Goal: Navigation & Orientation: Find specific page/section

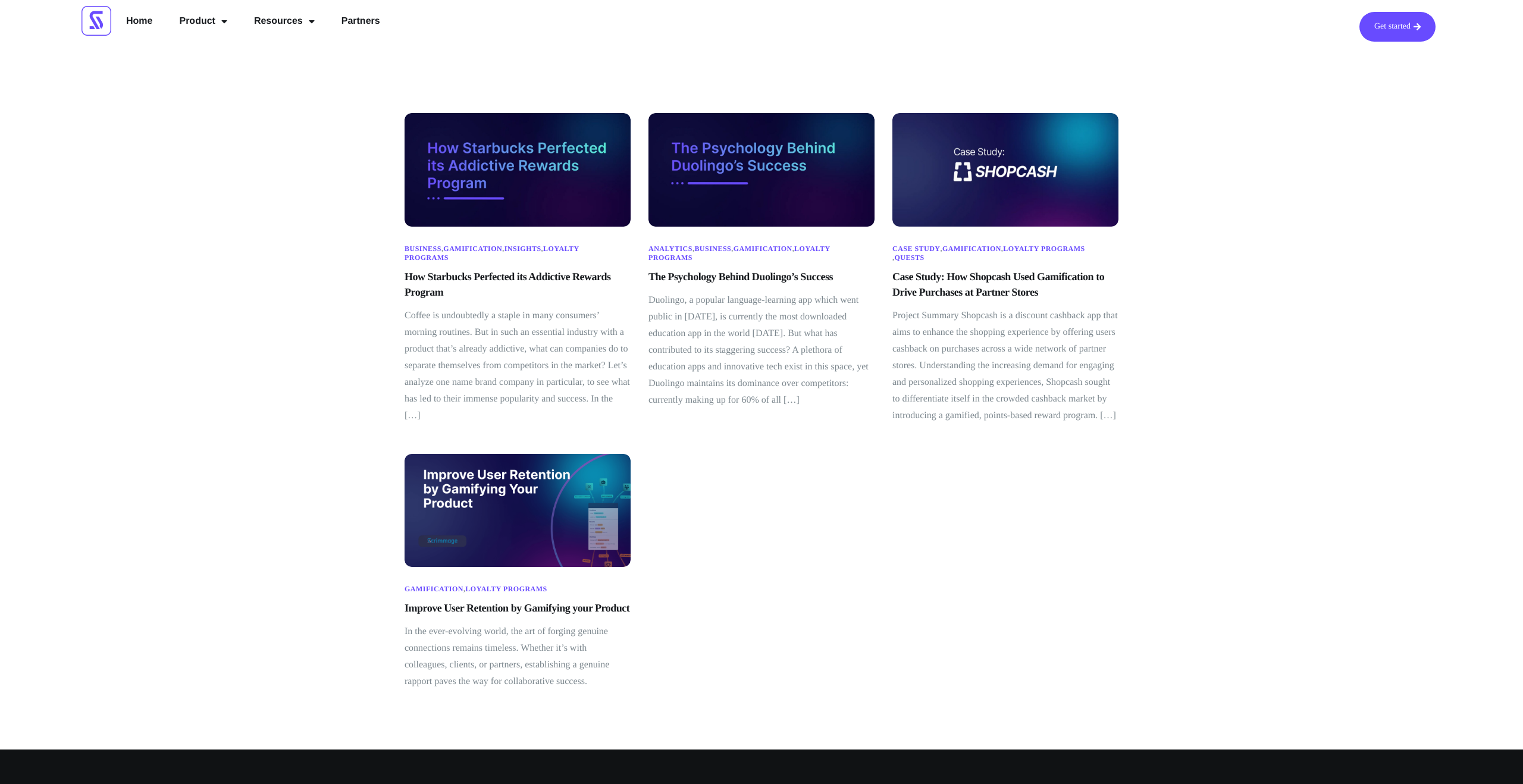
click at [177, 288] on div "Business , Gamification , Insights , Loyalty Programs How Starbucks Perfected i…" at bounding box center [762, 401] width 1523 height 696
click at [211, 20] on link "Product" at bounding box center [203, 23] width 66 height 22
click at [282, 16] on link "Resources" at bounding box center [284, 23] width 79 height 22
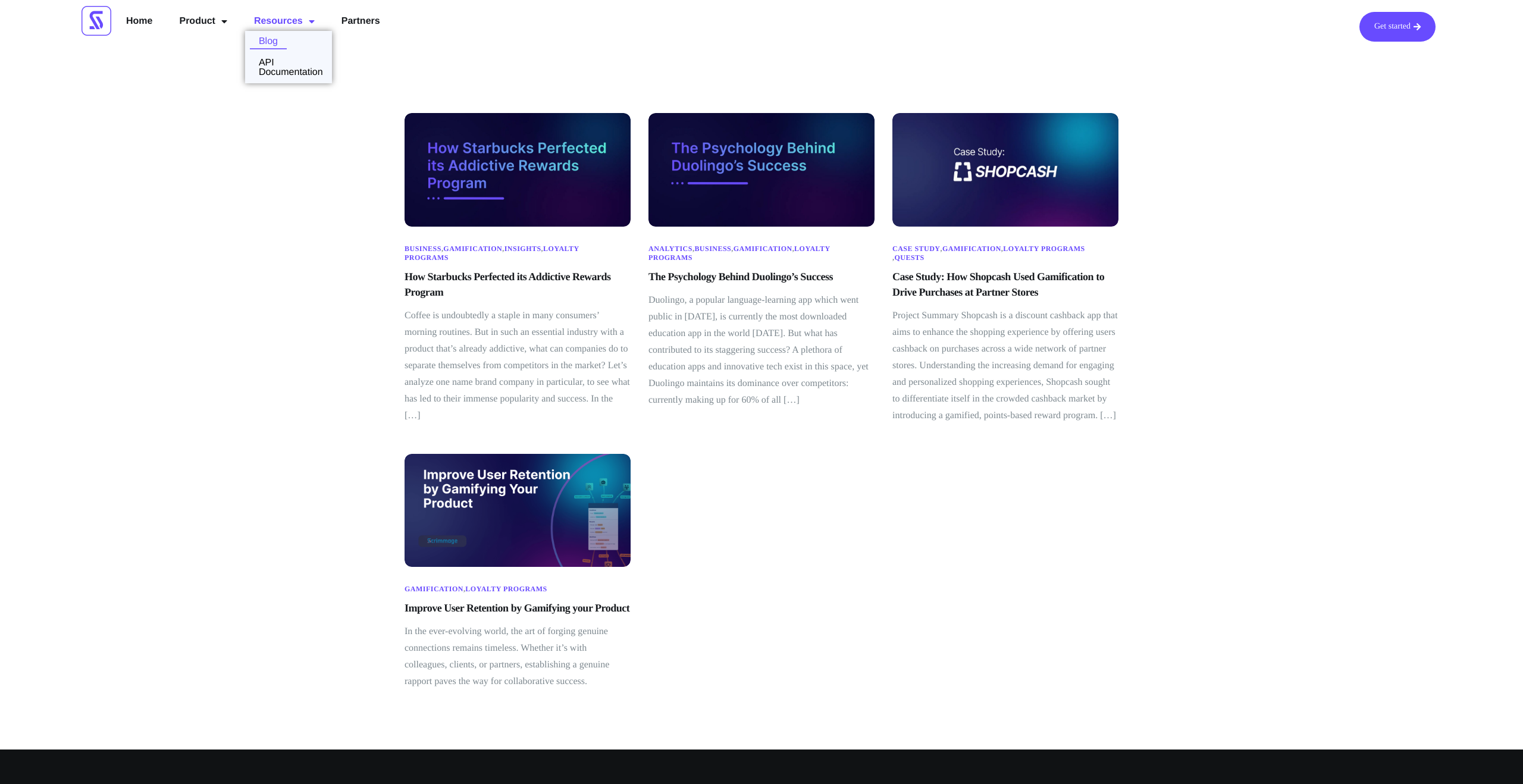
click at [273, 46] on link "Blog" at bounding box center [265, 41] width 42 height 10
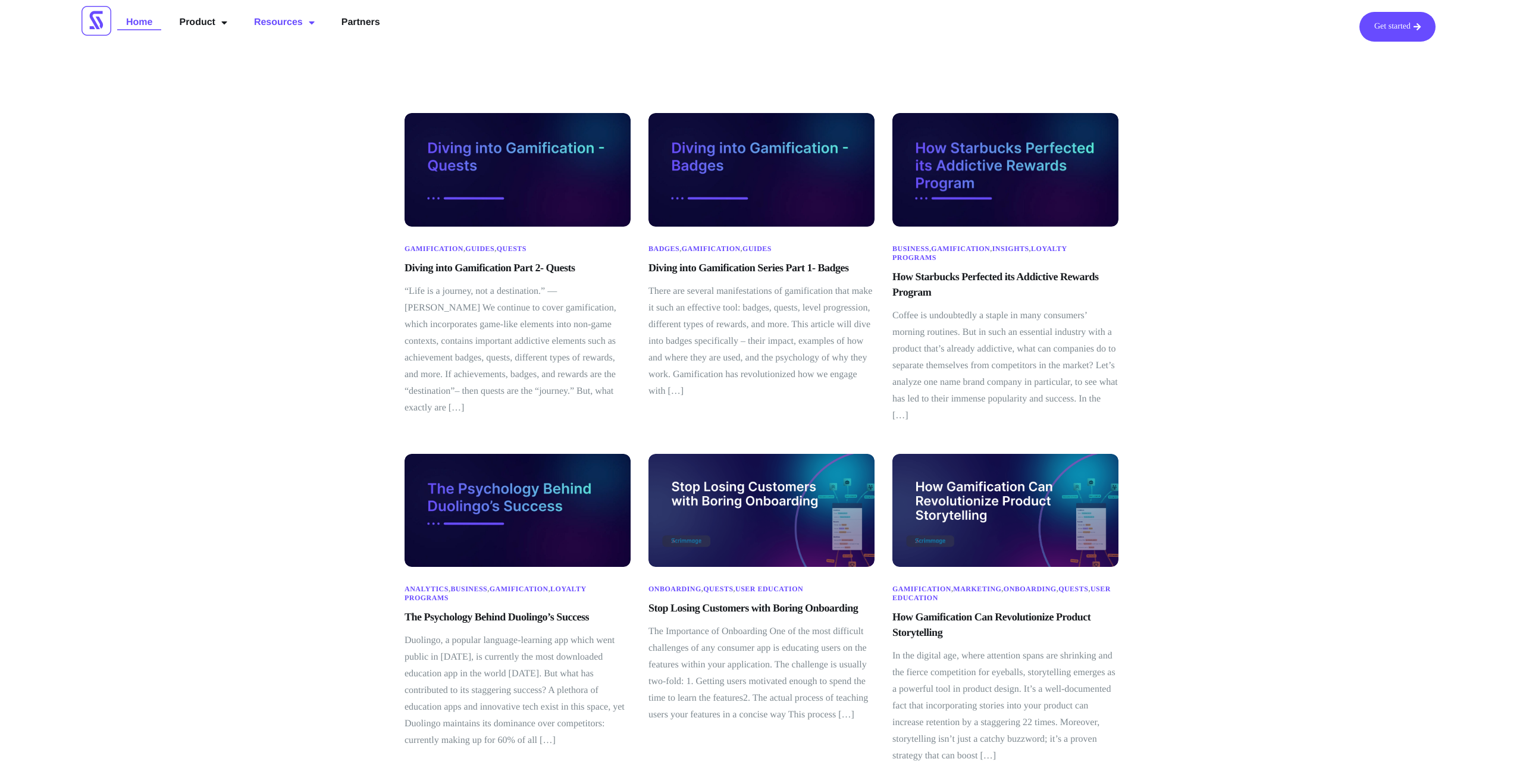
click at [139, 21] on link "Home" at bounding box center [139, 23] width 44 height 22
